Goal: Task Accomplishment & Management: Manage account settings

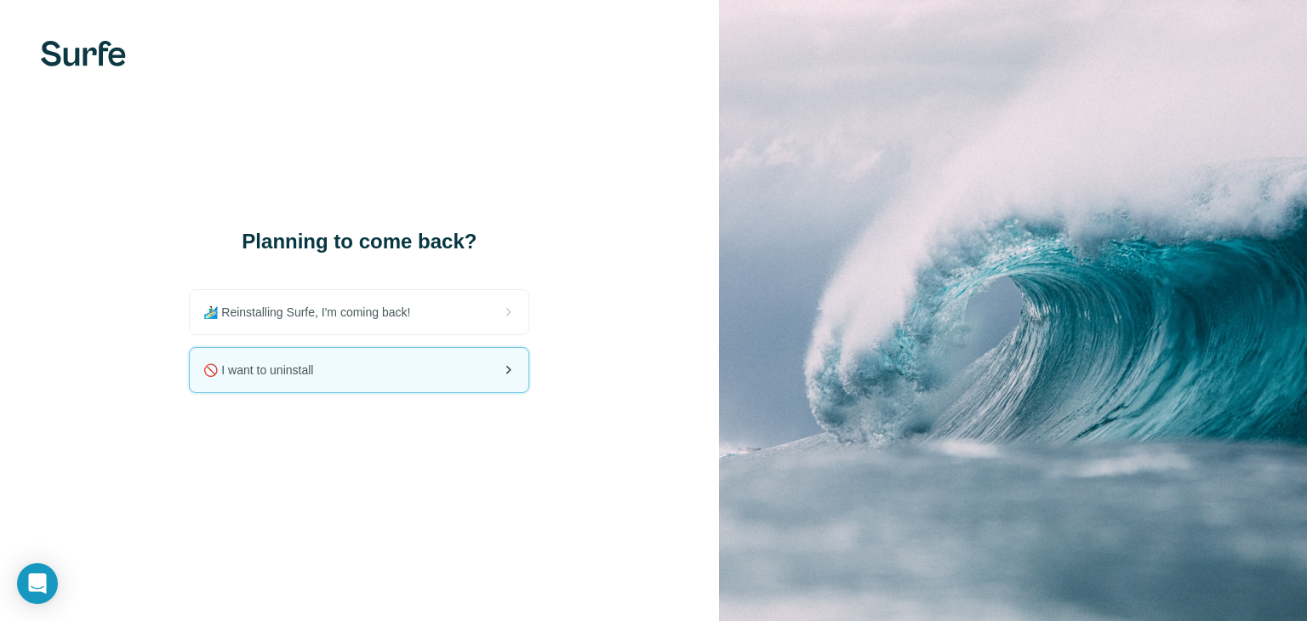
click at [483, 367] on div "🚫 I want to uninstall" at bounding box center [359, 370] width 339 height 44
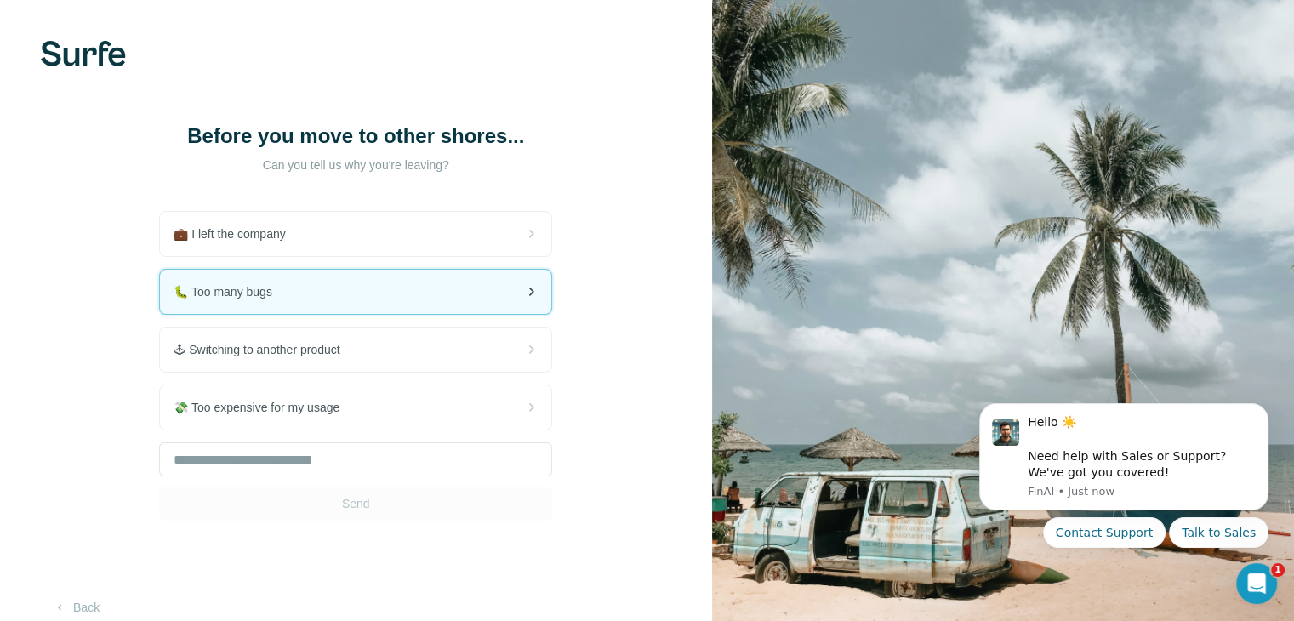
click at [375, 270] on div "🐛 Too many bugs" at bounding box center [355, 292] width 391 height 44
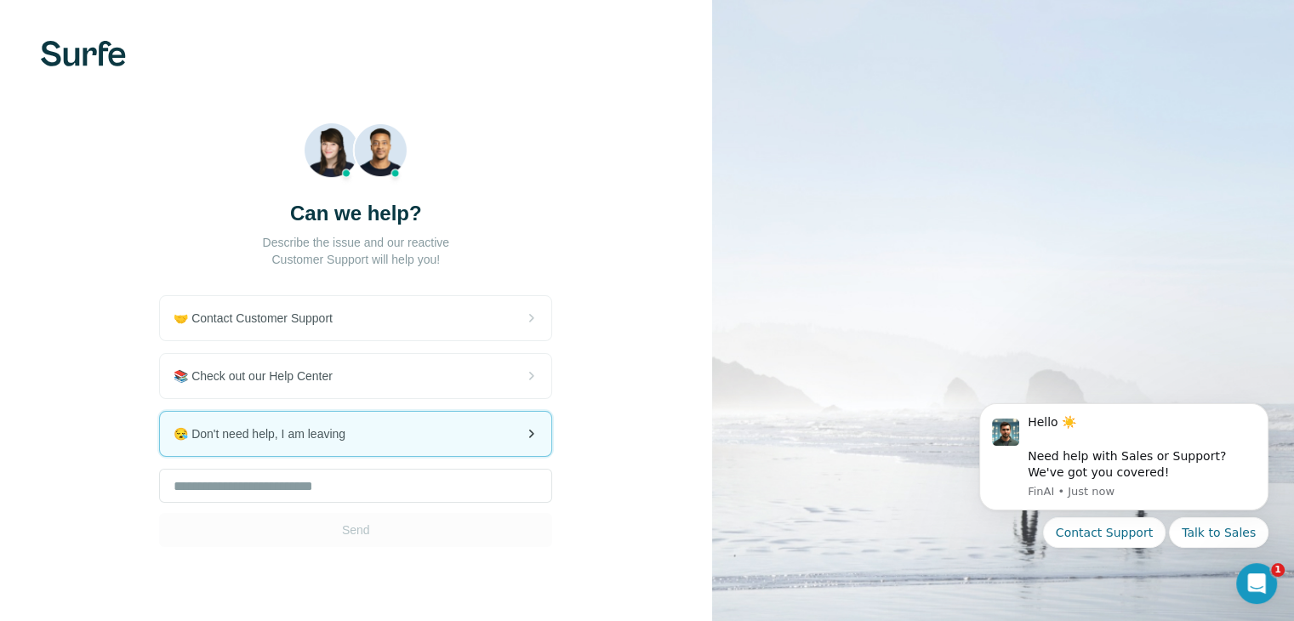
click at [356, 441] on span "😪 Don't need help, I am leaving" at bounding box center [266, 433] width 185 height 17
